Goal: Information Seeking & Learning: Learn about a topic

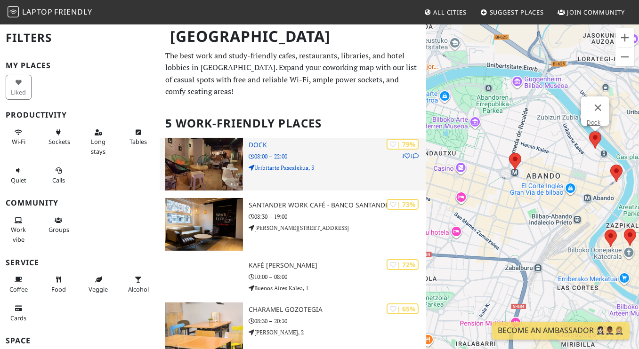
click at [262, 141] on h3 "Dock" at bounding box center [338, 145] width 178 height 8
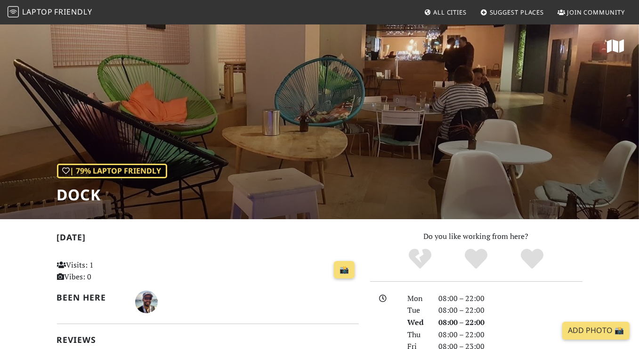
scroll to position [175, 0]
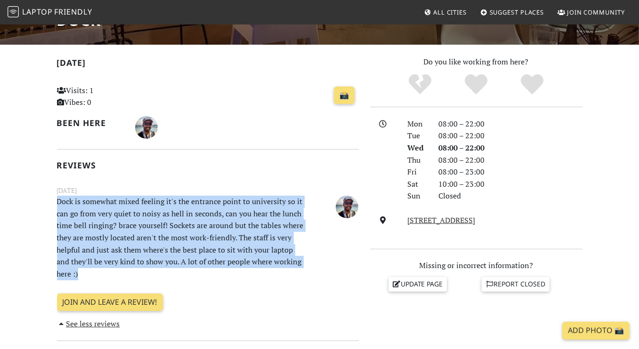
drag, startPoint x: 53, startPoint y: 202, endPoint x: 306, endPoint y: 272, distance: 263.0
click at [236, 279] on p "Dock is somewhat mixed feeling it's the entrance point to university so it can …" at bounding box center [181, 238] width 261 height 84
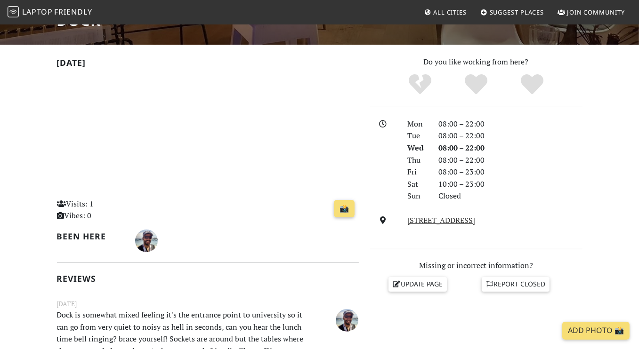
scroll to position [337, 0]
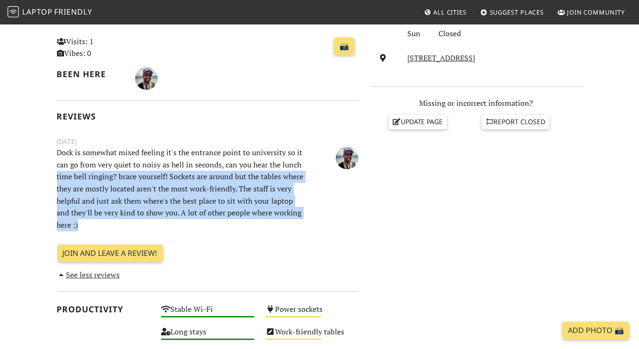
drag, startPoint x: 53, startPoint y: 178, endPoint x: 222, endPoint y: 228, distance: 177.0
click at [222, 228] on div "Today Visits: 1 Vibes: 0 📸 Been here Reviews October 21, 2019 Dock is somewhat …" at bounding box center [207, 327] width 313 height 867
click at [222, 228] on p "Dock is somewhat mixed feeling it's the entrance point to university so it can …" at bounding box center [181, 189] width 261 height 84
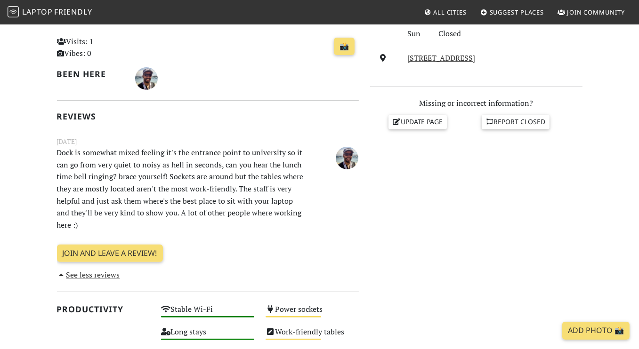
click at [224, 224] on p "Dock is somewhat mixed feeling it's the entrance point to university so it can …" at bounding box center [181, 189] width 261 height 84
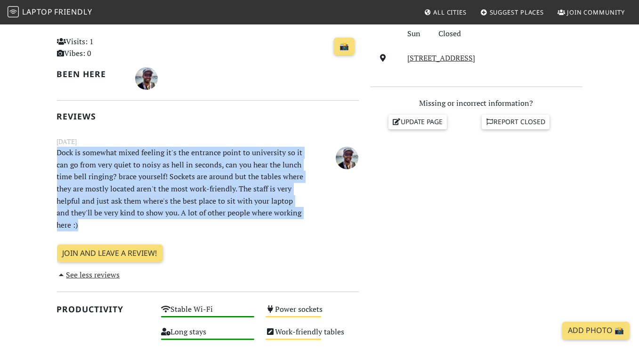
click at [224, 224] on p "Dock is somewhat mixed feeling it's the entrance point to university so it can …" at bounding box center [181, 189] width 261 height 84
click at [225, 223] on p "Dock is somewhat mixed feeling it's the entrance point to university so it can …" at bounding box center [181, 189] width 261 height 84
drag, startPoint x: 222, startPoint y: 228, endPoint x: 43, endPoint y: 152, distance: 194.5
click at [43, 152] on section "Today Visits: 1 Vibes: 0 📸 Been here Reviews October 21, 2019 Dock is somewhat …" at bounding box center [319, 343] width 639 height 923
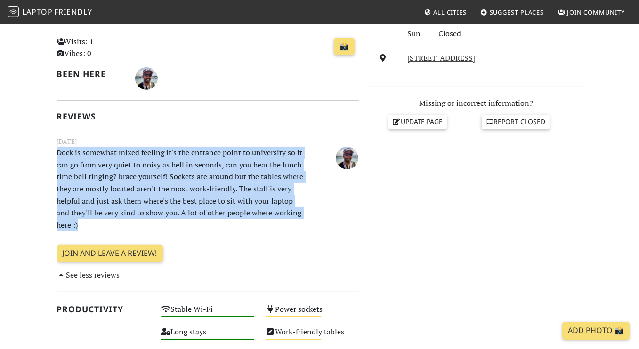
drag, startPoint x: 45, startPoint y: 150, endPoint x: 298, endPoint y: 228, distance: 264.7
click at [298, 228] on section "Today Visits: 1 Vibes: 0 📸 Been here Reviews October 21, 2019 Dock is somewhat …" at bounding box center [319, 343] width 639 height 923
click at [281, 225] on p "Dock is somewhat mixed feeling it's the entrance point to university so it can …" at bounding box center [181, 189] width 261 height 84
drag, startPoint x: 293, startPoint y: 225, endPoint x: 41, endPoint y: 151, distance: 263.1
click at [41, 151] on section "Today Visits: 1 Vibes: 0 📸 Been here Reviews October 21, 2019 Dock is somewhat …" at bounding box center [319, 343] width 639 height 923
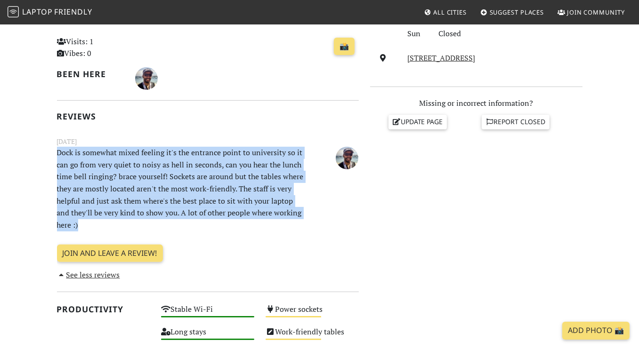
click at [41, 151] on section "Today Visits: 1 Vibes: 0 📸 Been here Reviews October 21, 2019 Dock is somewhat …" at bounding box center [319, 343] width 639 height 923
drag, startPoint x: 45, startPoint y: 149, endPoint x: 135, endPoint y: 228, distance: 120.1
click at [135, 228] on section "Today Visits: 1 Vibes: 0 📸 Been here Reviews October 21, 2019 Dock is somewhat …" at bounding box center [319, 343] width 639 height 923
click at [135, 228] on p "Dock is somewhat mixed feeling it's the entrance point to university so it can …" at bounding box center [181, 189] width 261 height 84
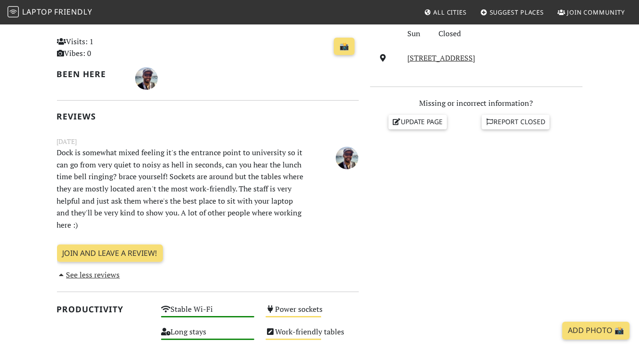
scroll to position [479, 0]
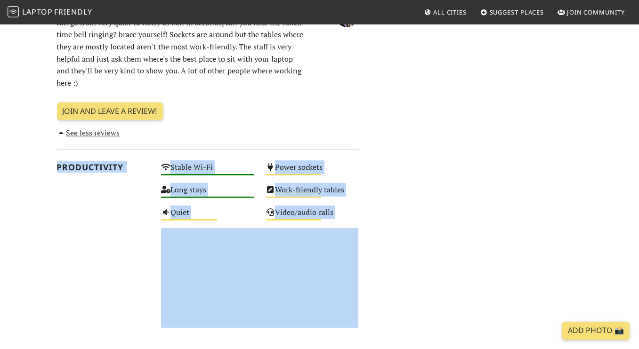
drag, startPoint x: 372, startPoint y: 226, endPoint x: 35, endPoint y: 157, distance: 344.1
click at [35, 157] on section "Today Visits: 1 Vibes: 0 📸 Been here Reviews October 21, 2019 Dock is somewhat …" at bounding box center [319, 201] width 639 height 923
click at [34, 161] on section "Today Visits: 1 Vibes: 0 📸 Been here Reviews October 21, 2019 Dock is somewhat …" at bounding box center [319, 201] width 639 height 923
drag, startPoint x: 53, startPoint y: 164, endPoint x: 391, endPoint y: 296, distance: 362.5
click at [391, 295] on section "Today Visits: 1 Vibes: 0 📸 Been here Reviews October 21, 2019 Dock is somewhat …" at bounding box center [319, 201] width 639 height 923
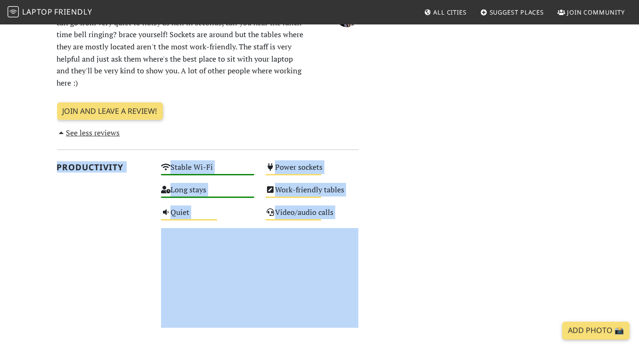
click at [390, 296] on div "Do you like working from here? Mon 08:00 – 22:00 Tue 08:00 – 22:00 Wed 08:00 – …" at bounding box center [476, 184] width 224 height 867
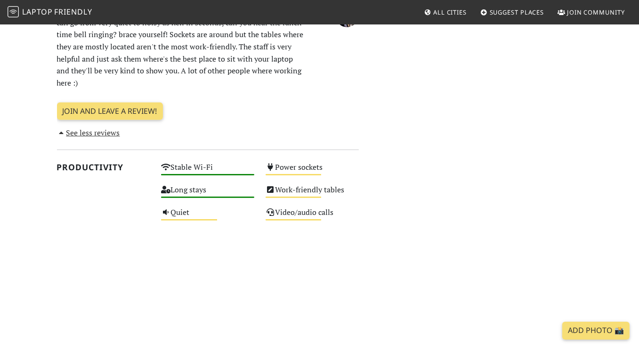
scroll to position [680, 0]
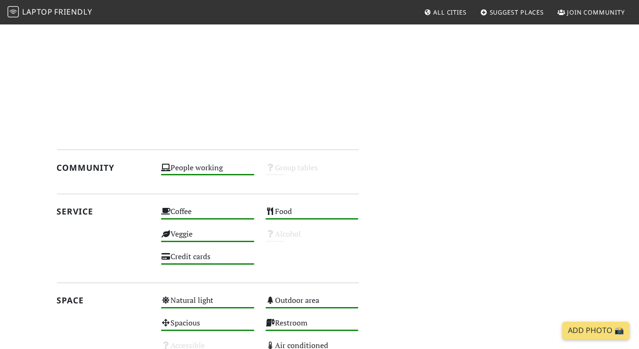
drag, startPoint x: 35, startPoint y: 166, endPoint x: 262, endPoint y: 261, distance: 245.7
click at [262, 261] on section "Today Visits: 1 Vibes: 0 📸 Been here Reviews October 21, 2019 Dock is somewhat …" at bounding box center [319, 58] width 639 height 1037
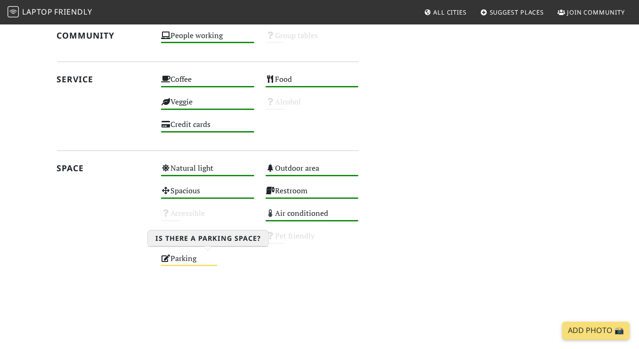
scroll to position [815, 0]
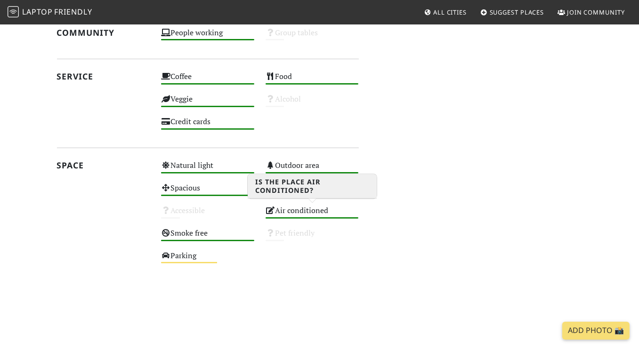
drag, startPoint x: 51, startPoint y: 167, endPoint x: 352, endPoint y: 213, distance: 304.0
click at [352, 213] on div "Space Natural light High Outdoor area High Spacious High Restroom High Accessib…" at bounding box center [207, 278] width 313 height 238
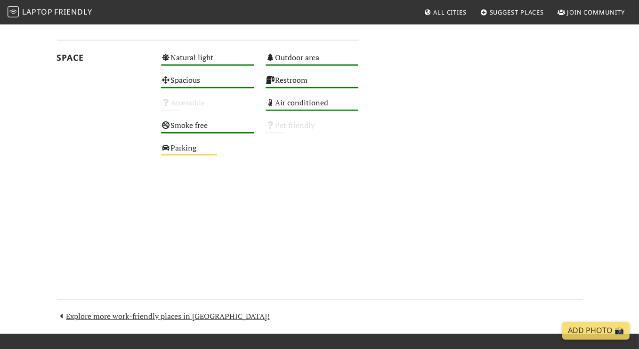
scroll to position [959, 0]
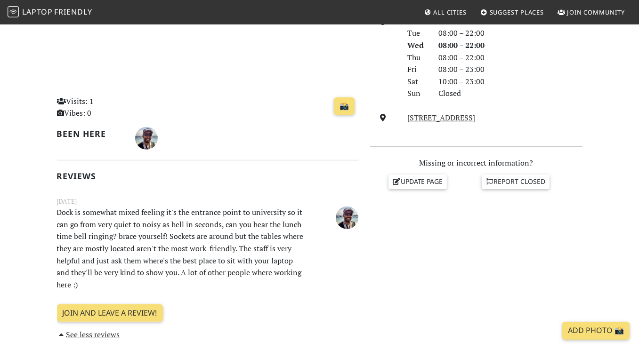
scroll to position [0, 0]
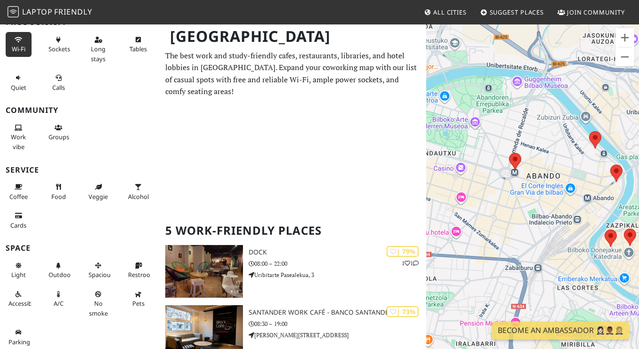
click at [19, 46] on span "Wi-Fi" at bounding box center [19, 49] width 14 height 8
click at [137, 49] on span "Tables" at bounding box center [137, 49] width 17 height 8
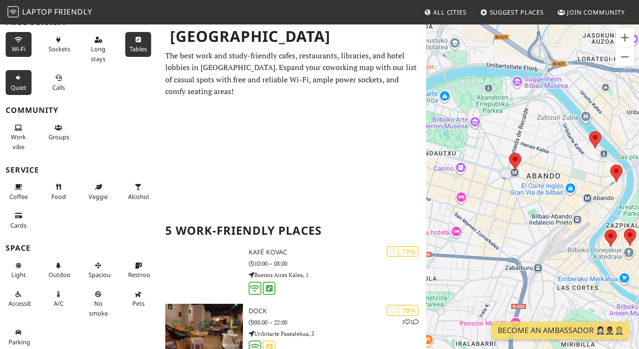
click at [22, 84] on span "Quiet" at bounding box center [19, 87] width 16 height 8
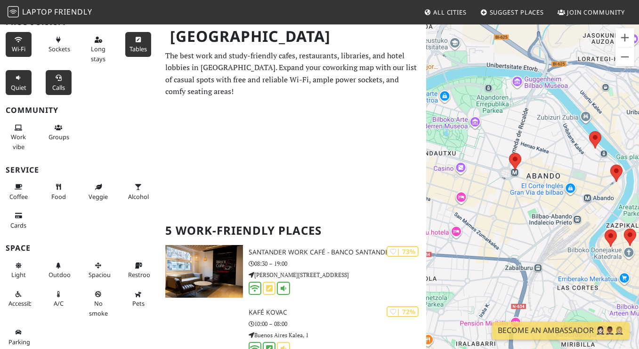
click at [54, 84] on span "Calls" at bounding box center [58, 87] width 13 height 8
click at [48, 44] on button "Sockets" at bounding box center [59, 44] width 26 height 25
click at [15, 46] on span "Wi-Fi" at bounding box center [19, 49] width 14 height 8
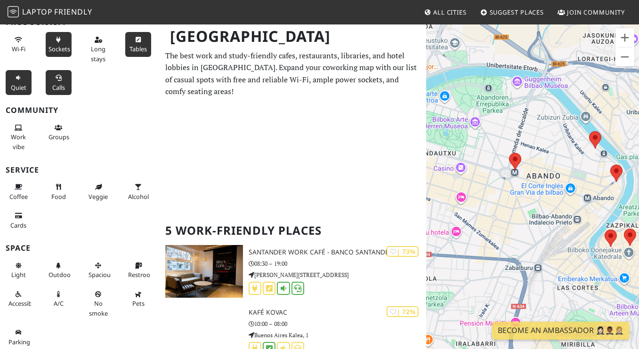
click at [50, 46] on span "Sockets" at bounding box center [60, 49] width 22 height 8
click at [27, 78] on button "Quiet" at bounding box center [19, 82] width 26 height 25
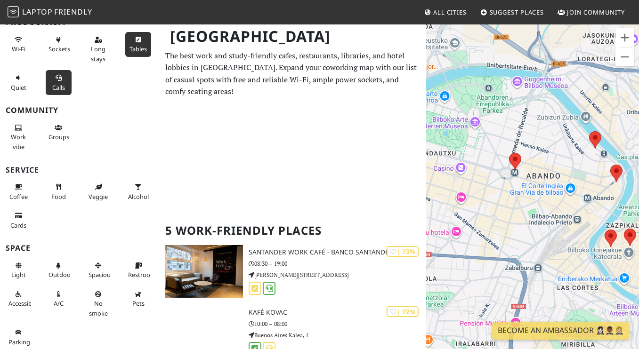
click at [64, 81] on button "Calls" at bounding box center [59, 82] width 26 height 25
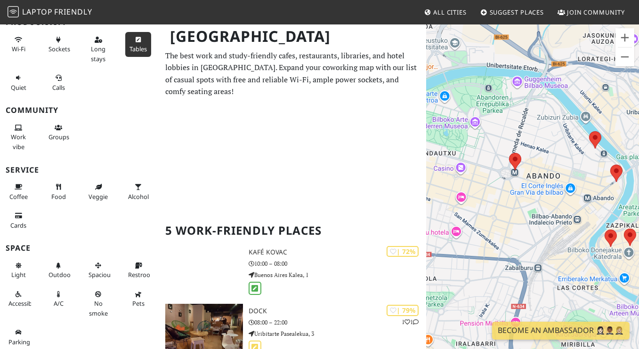
click at [126, 44] on button "Tables" at bounding box center [138, 44] width 26 height 25
